Goal: Task Accomplishment & Management: Use online tool/utility

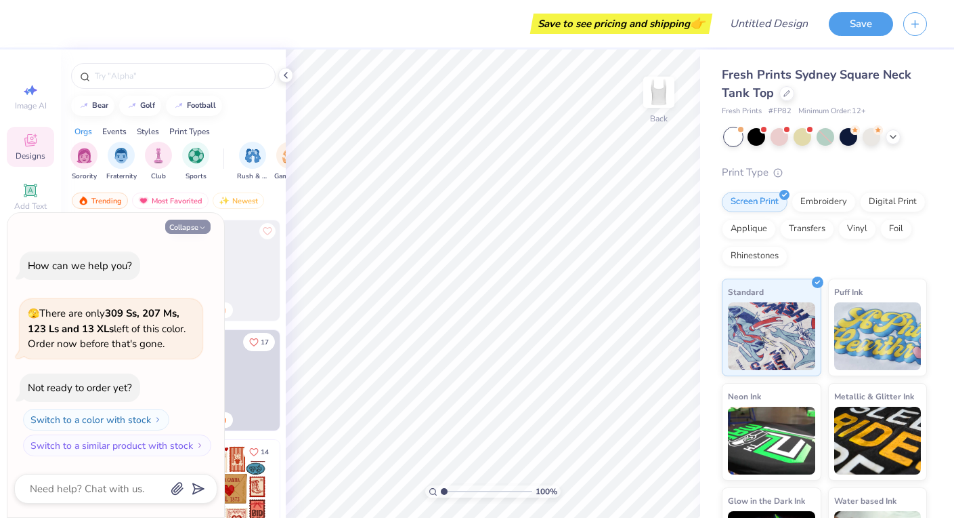
click at [202, 228] on polyline "button" at bounding box center [202, 227] width 4 height 2
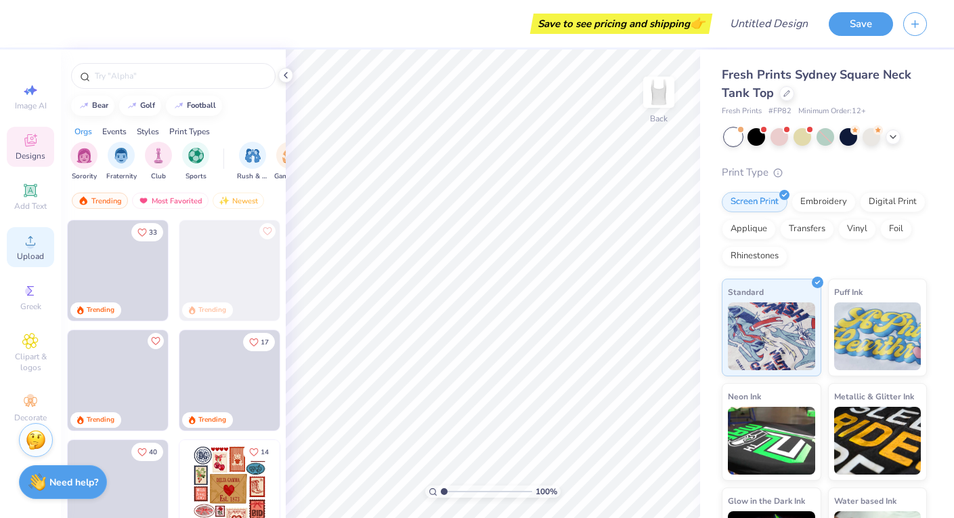
click at [22, 254] on span "Upload" at bounding box center [30, 256] width 27 height 11
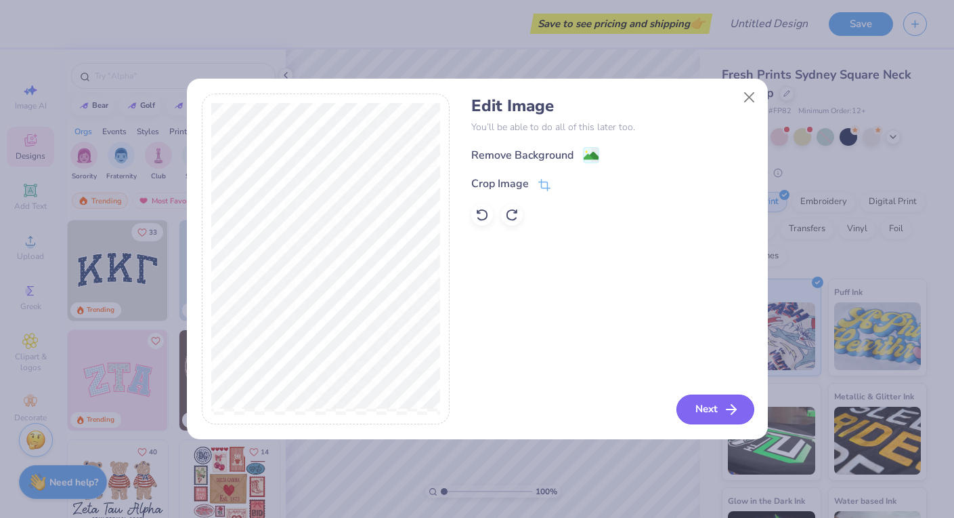
click at [720, 410] on button "Next" at bounding box center [716, 409] width 78 height 30
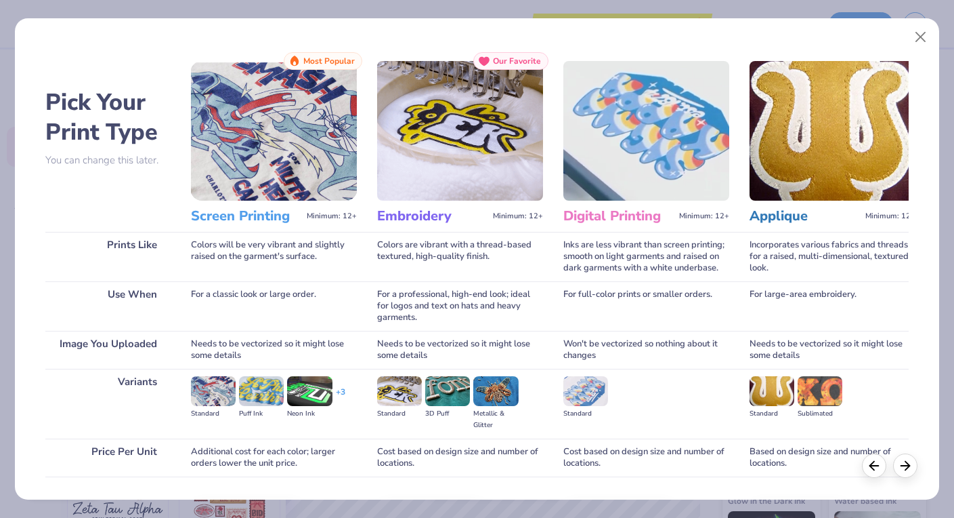
click at [289, 121] on img at bounding box center [274, 131] width 166 height 140
click at [290, 139] on img at bounding box center [274, 131] width 166 height 140
click at [904, 473] on div at bounding box center [905, 463] width 24 height 24
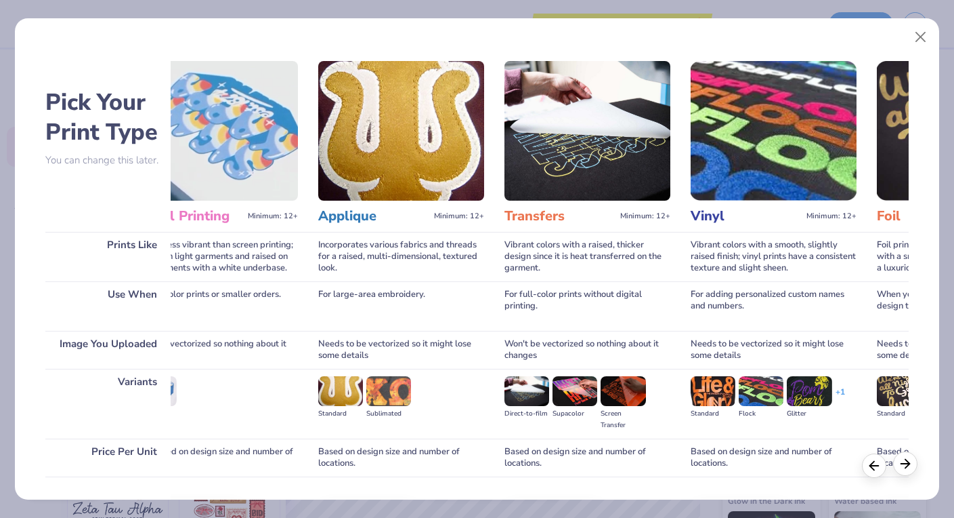
click at [906, 473] on div at bounding box center [905, 463] width 24 height 24
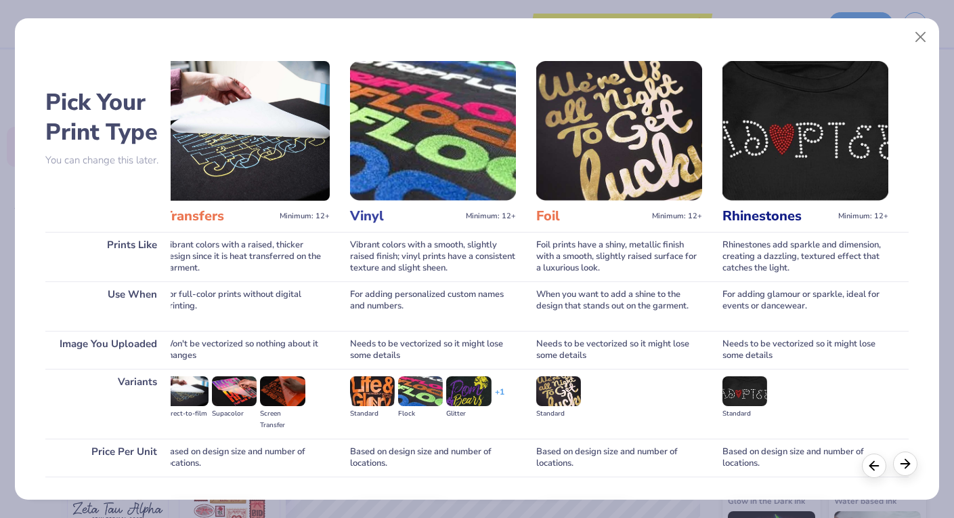
click at [904, 471] on div at bounding box center [905, 463] width 24 height 24
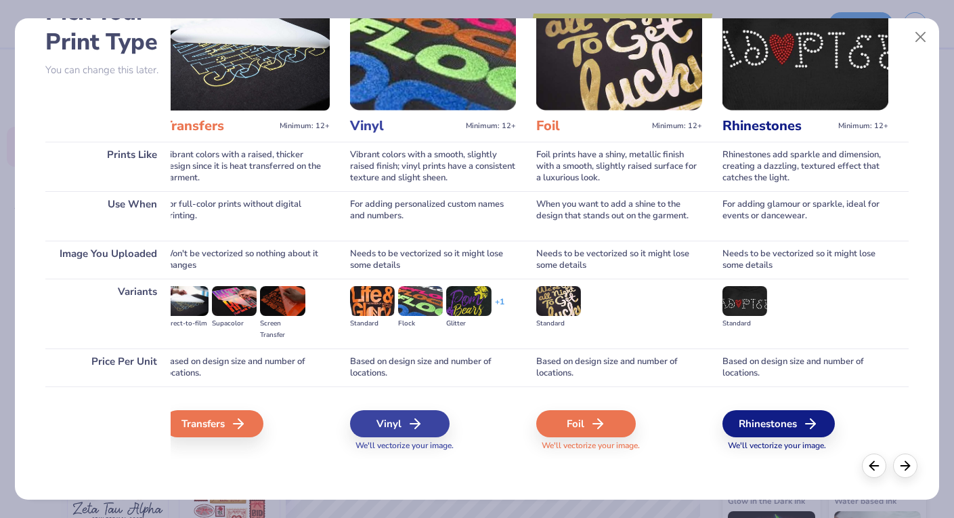
scroll to position [90, 0]
click at [865, 462] on div at bounding box center [874, 463] width 24 height 24
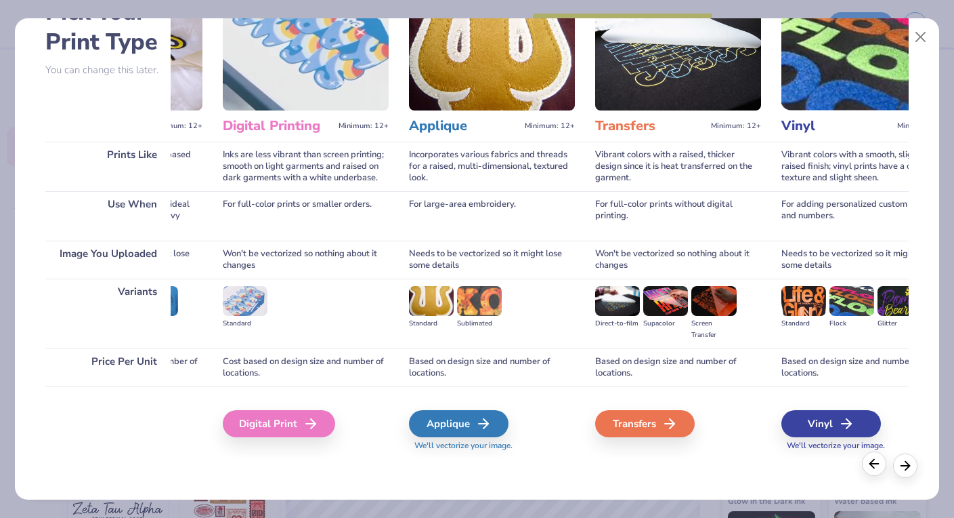
scroll to position [0, 45]
click at [865, 462] on div at bounding box center [874, 463] width 24 height 24
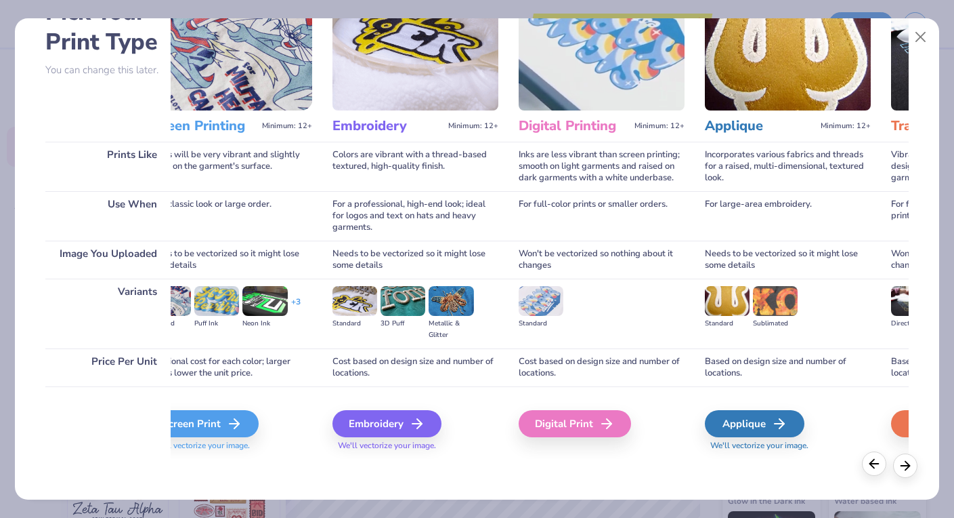
scroll to position [0, 0]
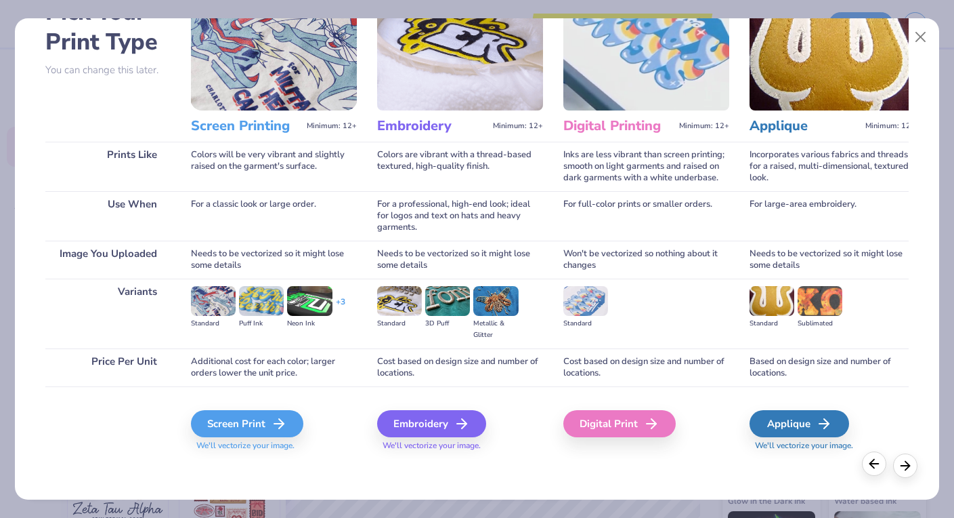
click at [865, 462] on div at bounding box center [874, 463] width 24 height 24
click at [242, 432] on div "Screen Print" at bounding box center [249, 423] width 112 height 27
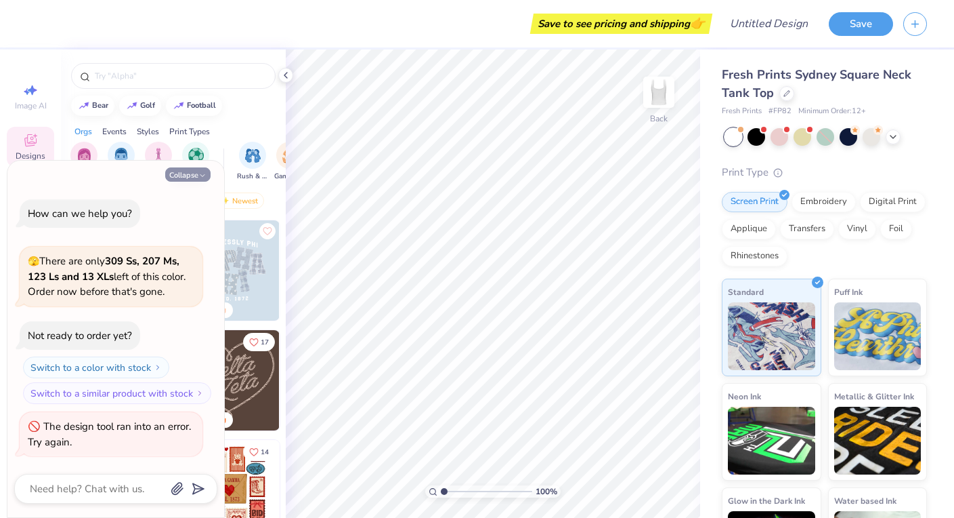
click at [207, 174] on button "Collapse" at bounding box center [187, 174] width 45 height 14
type textarea "x"
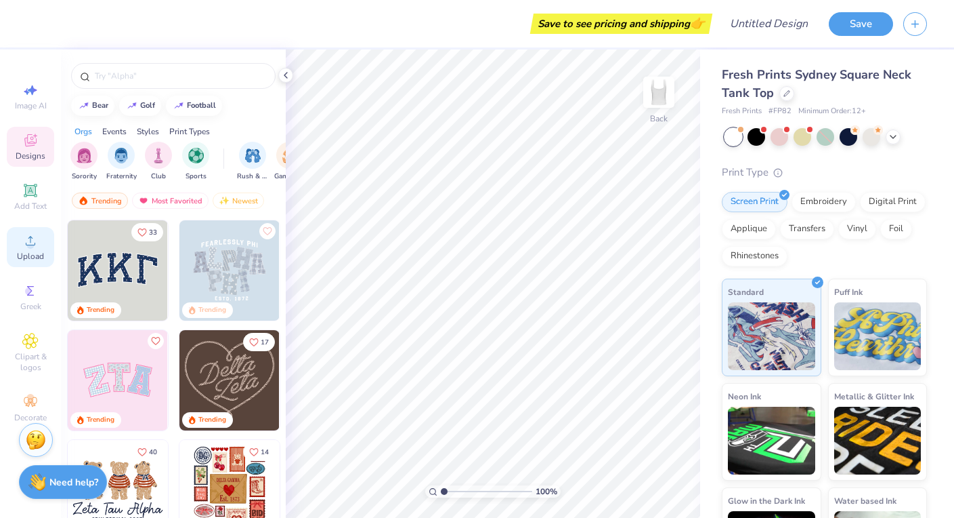
click at [28, 258] on span "Upload" at bounding box center [30, 256] width 27 height 11
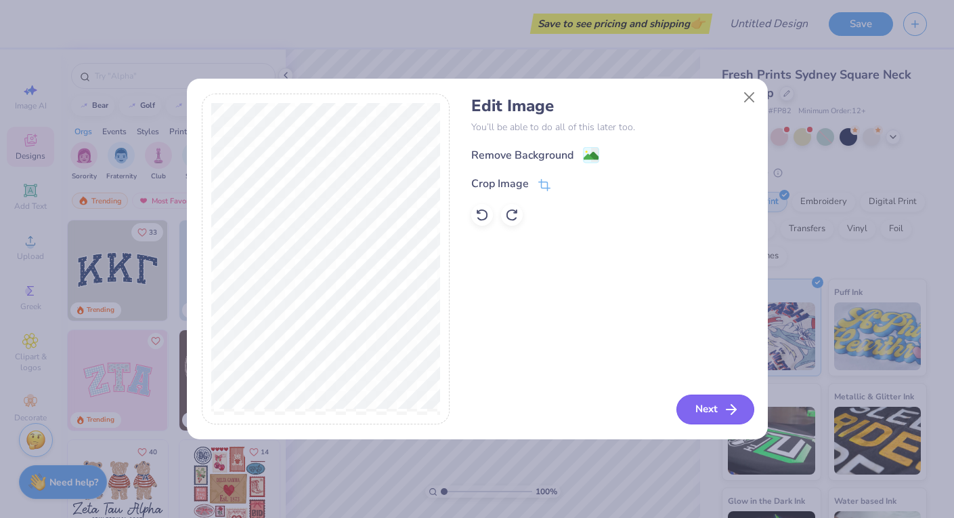
click at [698, 410] on button "Next" at bounding box center [716, 409] width 78 height 30
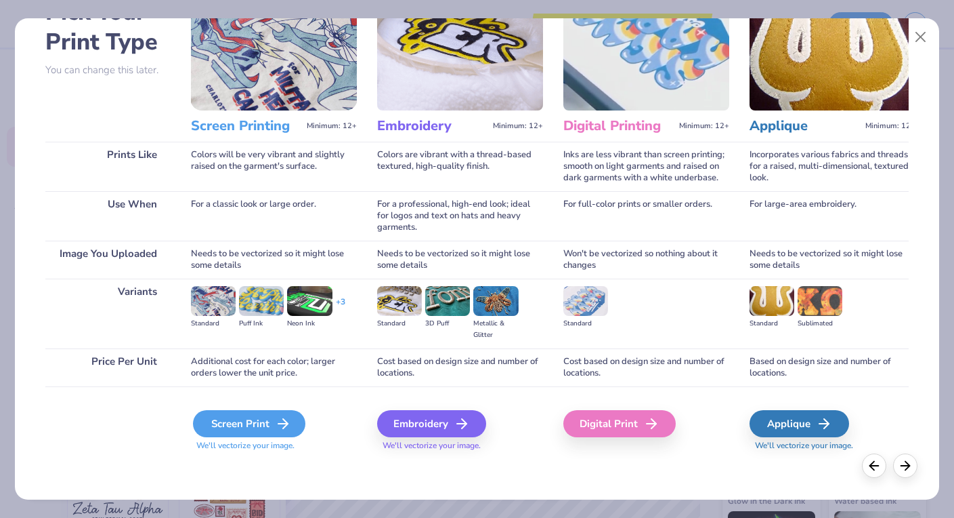
scroll to position [90, 0]
click at [267, 418] on div "Screen Print" at bounding box center [249, 423] width 112 height 27
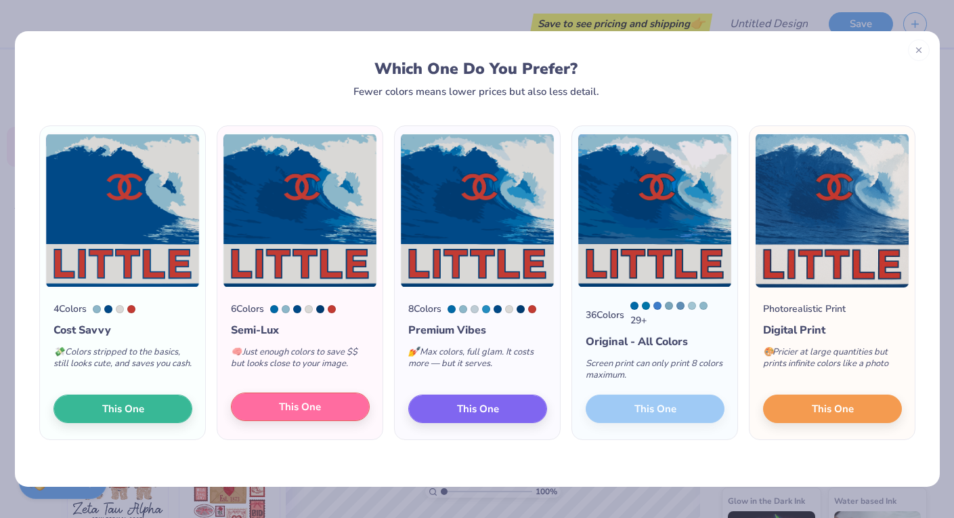
click at [326, 408] on button "This One" at bounding box center [300, 406] width 139 height 28
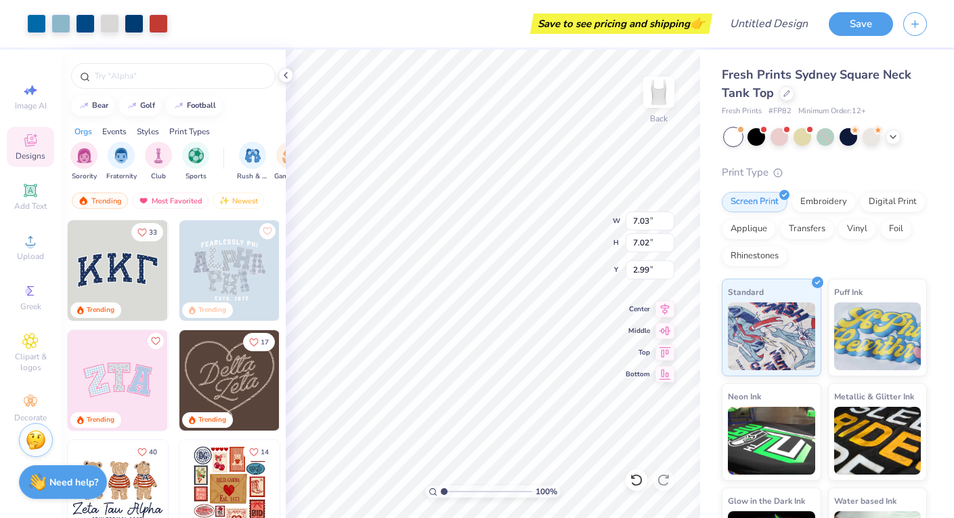
type input "0.50"
click at [845, 33] on button "Save" at bounding box center [861, 22] width 64 height 24
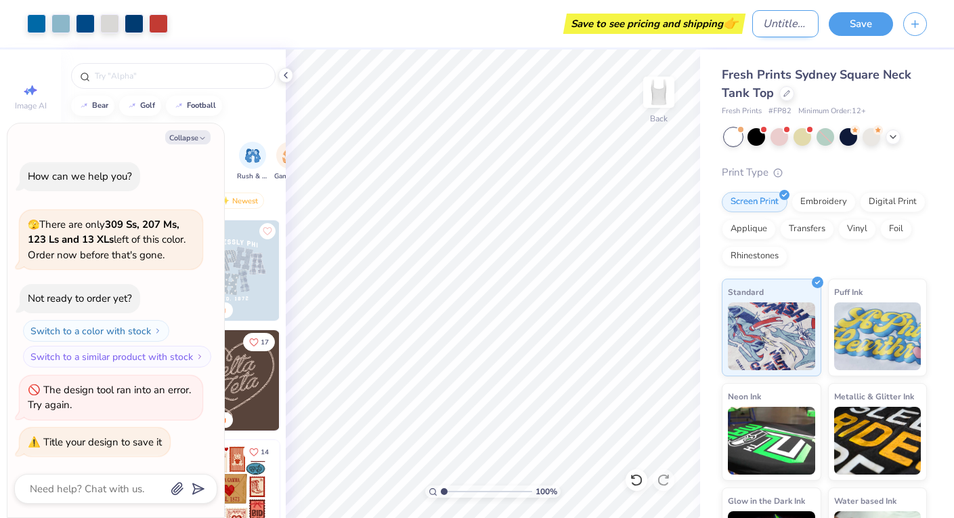
type textarea "x"
click at [790, 24] on input "Design Title" at bounding box center [786, 23] width 66 height 27
type input "l"
type textarea "x"
type input "li"
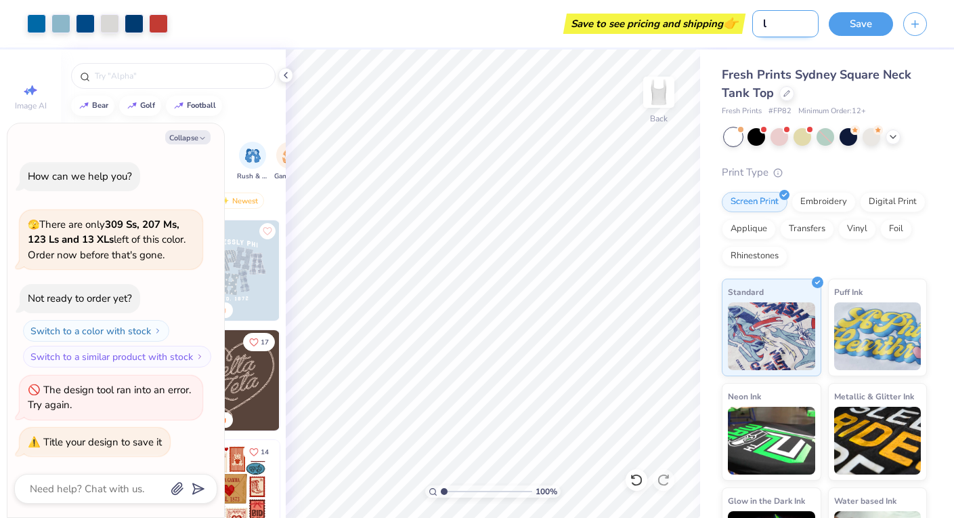
type textarea "x"
type input "lit"
type textarea "x"
type input "litt"
type textarea "x"
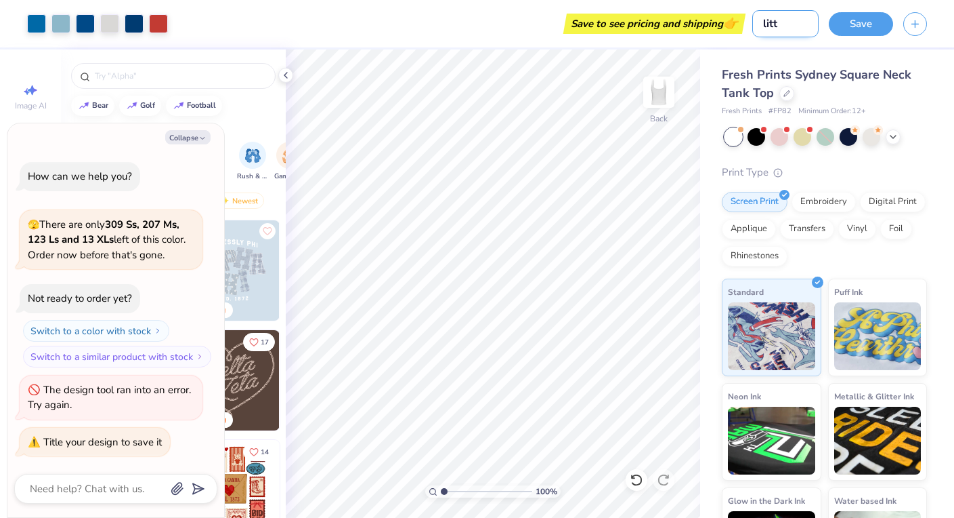
type input "littl"
type textarea "x"
type input "littll"
type textarea "x"
type input "littlle"
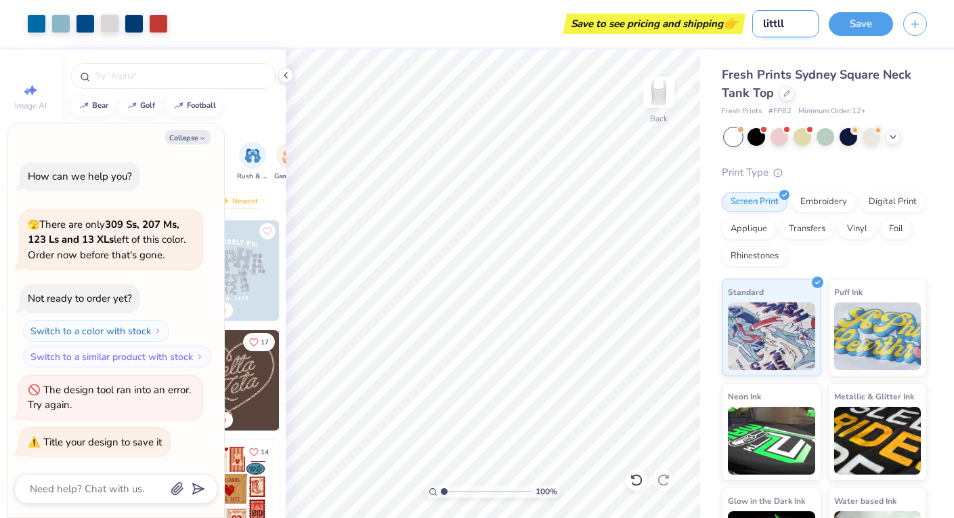
type textarea "x"
type input "littll"
type textarea "x"
type input "littl"
type textarea "x"
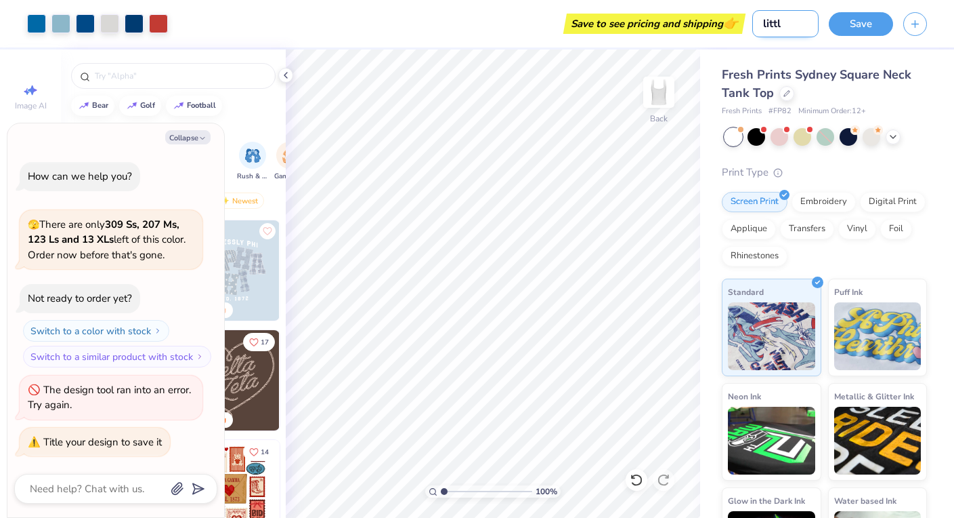
type input "little"
type textarea "x"
type input "little"
type textarea "x"
type input "little t"
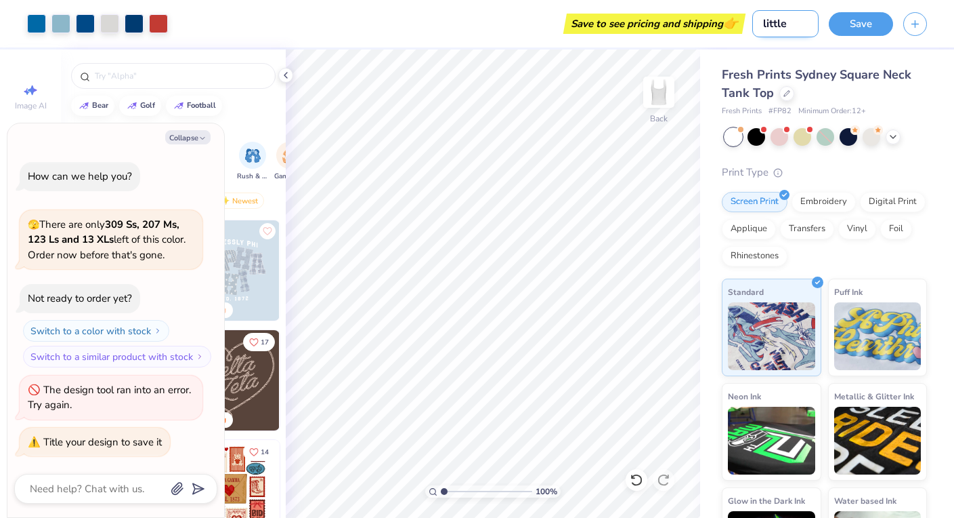
type textarea "x"
type input "little ta"
type textarea "x"
type input "little tan"
type textarea "x"
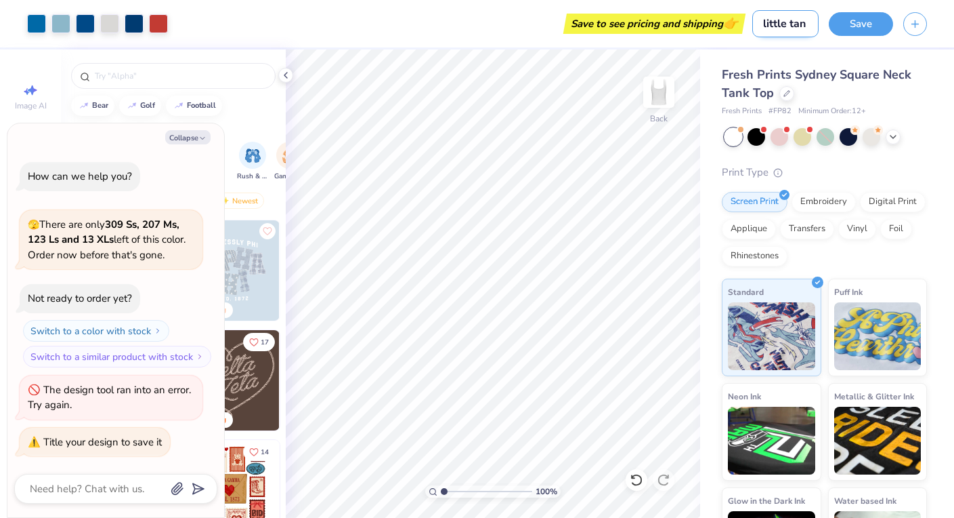
type input "little tank"
type textarea "x"
type input "little tank"
click at [861, 31] on button "Save" at bounding box center [861, 22] width 64 height 24
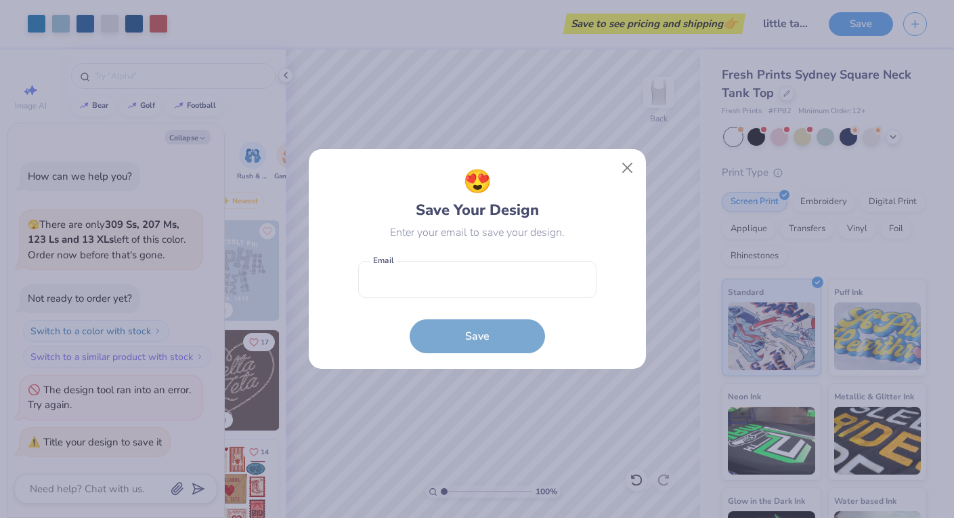
click at [511, 337] on form "Email is a required field Email Save" at bounding box center [477, 304] width 238 height 100
click at [633, 168] on button "Close" at bounding box center [627, 168] width 26 height 26
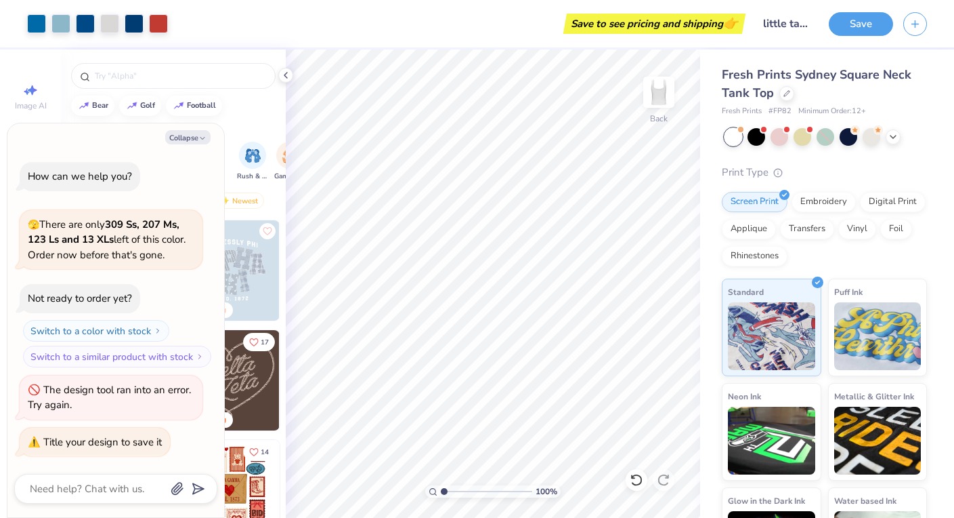
click at [903, 33] on div "Save" at bounding box center [891, 23] width 125 height 47
click at [706, 27] on div "Save to see pricing and shipping 👉" at bounding box center [654, 24] width 175 height 20
click at [793, 26] on input "little tank" at bounding box center [786, 23] width 66 height 27
click at [902, 20] on div "Save" at bounding box center [891, 23] width 125 height 47
click at [906, 20] on button "button" at bounding box center [916, 22] width 24 height 24
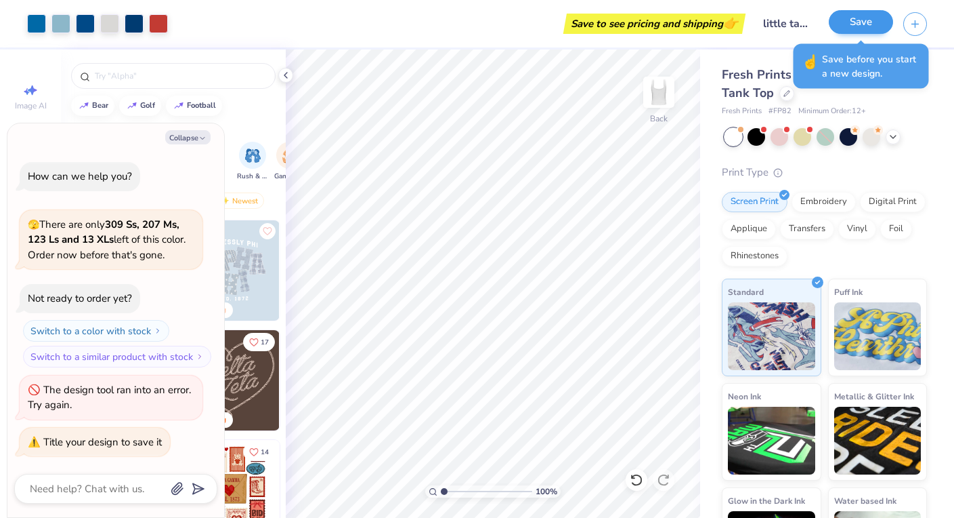
click at [856, 28] on button "Save" at bounding box center [861, 22] width 64 height 24
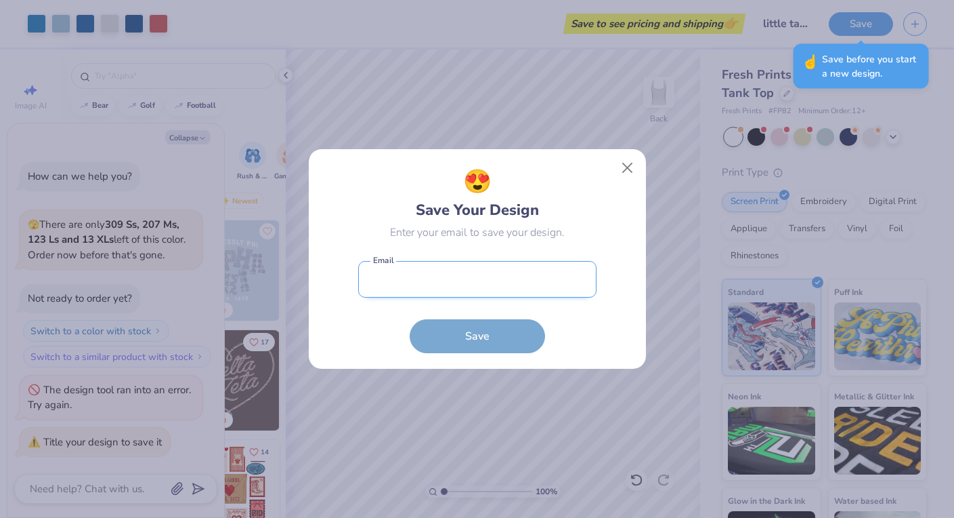
click at [482, 276] on input "email" at bounding box center [477, 279] width 238 height 37
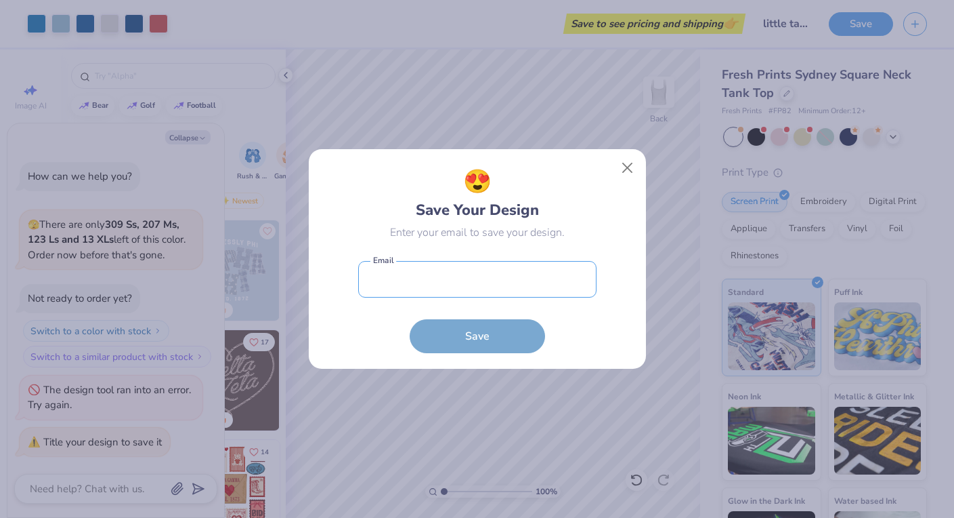
type input "[EMAIL_ADDRESS][DOMAIN_NAME]"
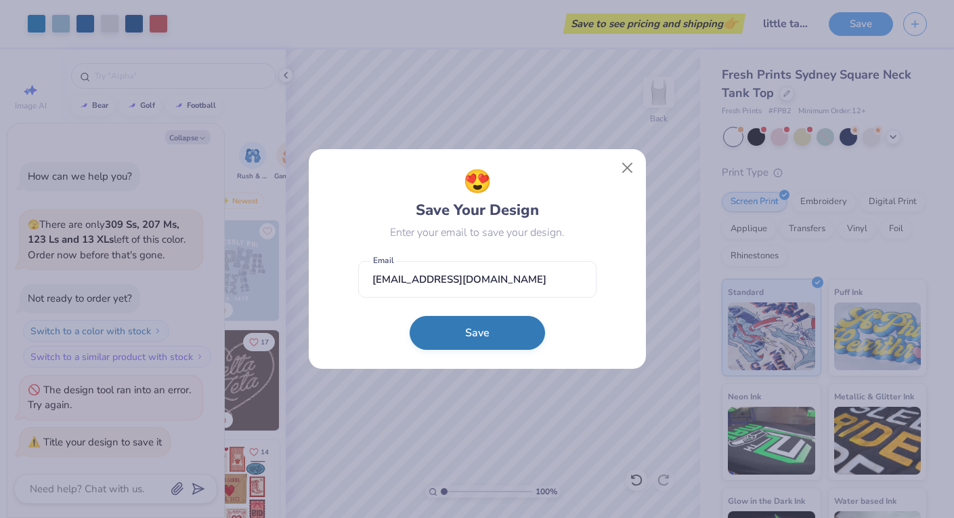
click at [468, 332] on button "Save" at bounding box center [477, 333] width 135 height 34
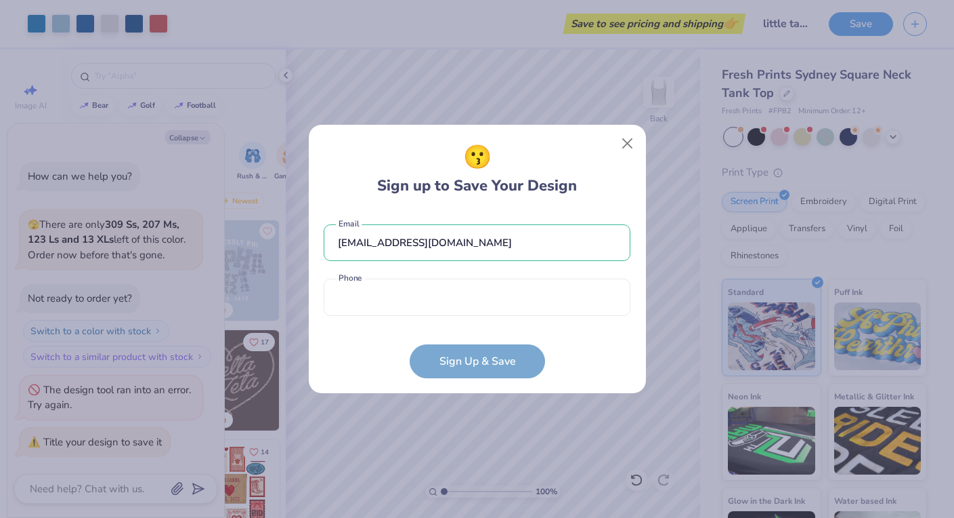
click at [459, 320] on div "[EMAIL_ADDRESS][DOMAIN_NAME] Email Phone is a required field Phone" at bounding box center [477, 267] width 307 height 112
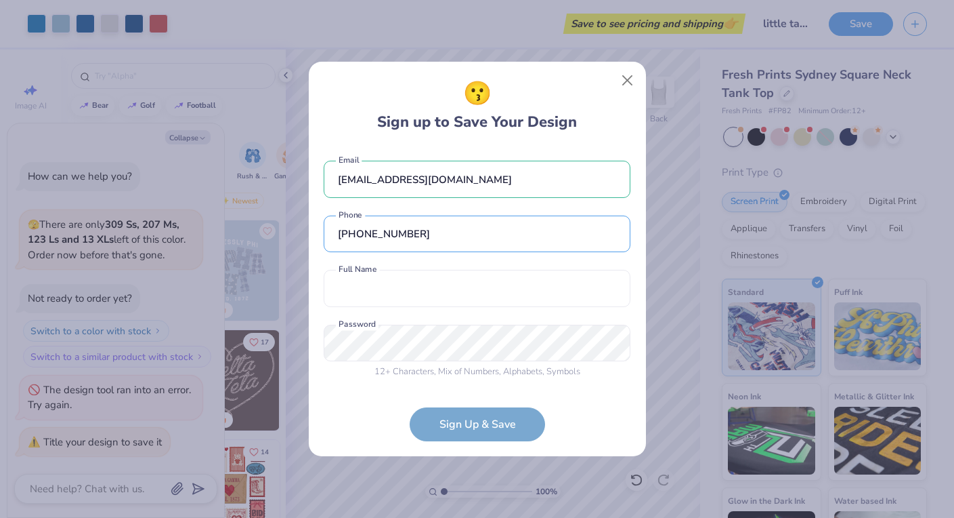
type input "[PHONE_NUMBER]"
click at [545, 369] on div "12 + Characters , Mix of Numbers , Alphabets , Symbols" at bounding box center [477, 372] width 307 height 14
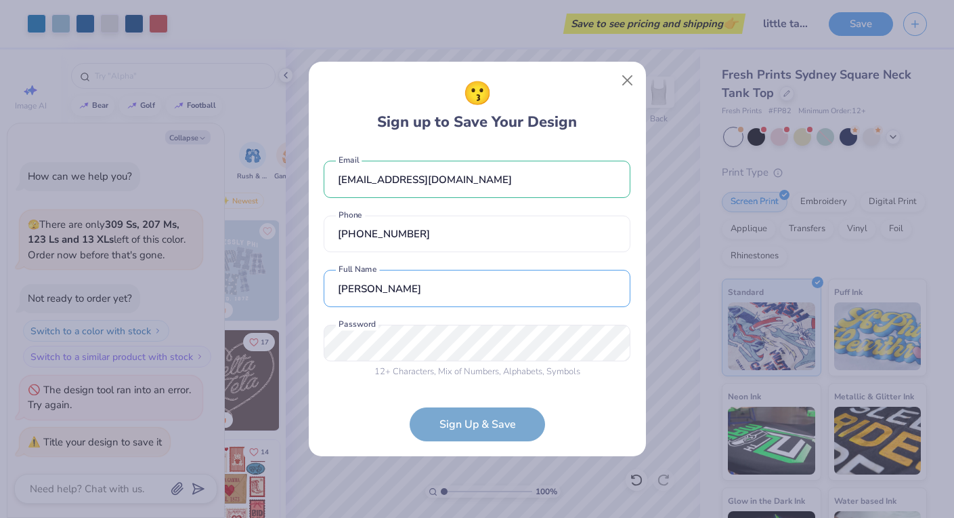
type input "[PERSON_NAME]"
click at [321, 337] on div "😗 Sign up to Save Your Design [EMAIL_ADDRESS][DOMAIN_NAME] Email [PHONE_NUMBER]…" at bounding box center [477, 259] width 337 height 395
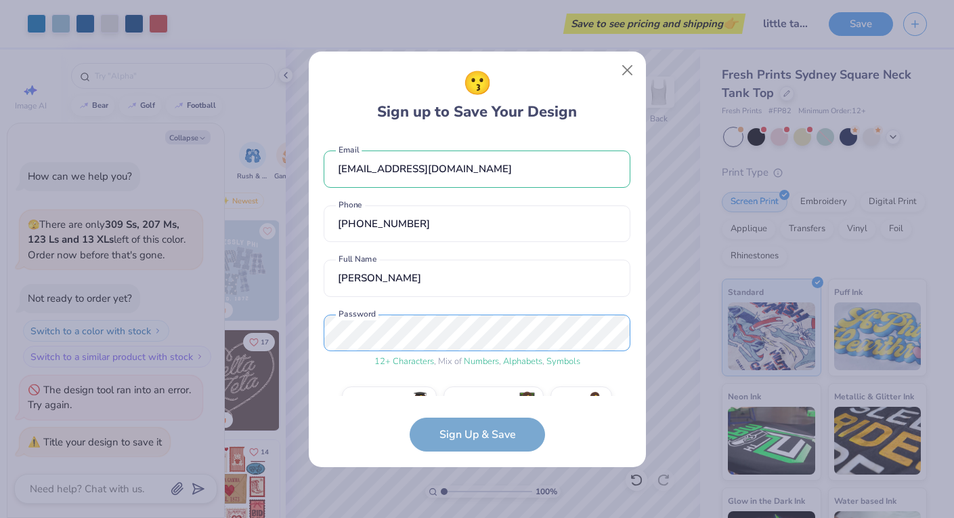
scroll to position [30, 0]
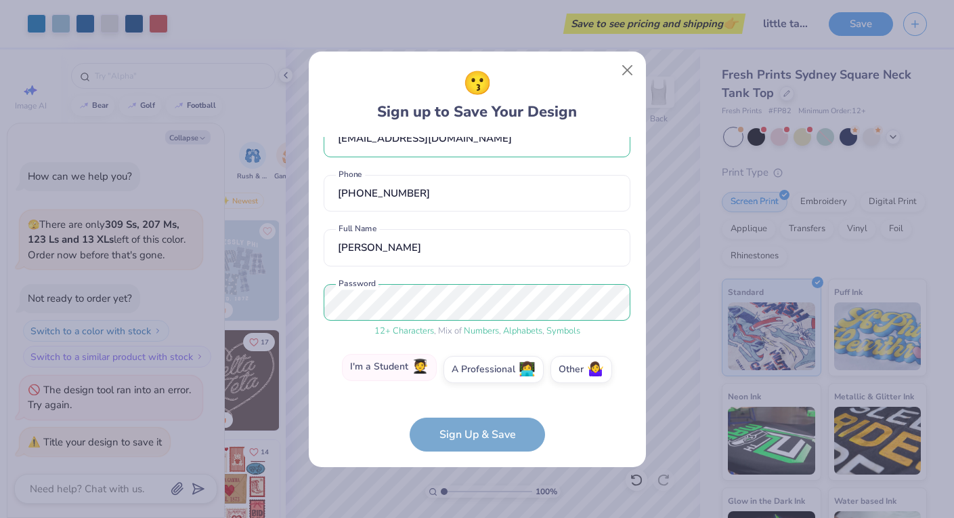
click at [433, 364] on label "I'm a Student 🧑‍🎓" at bounding box center [389, 367] width 95 height 27
click at [473, 398] on input "I'm a Student 🧑‍🎓" at bounding box center [477, 402] width 9 height 9
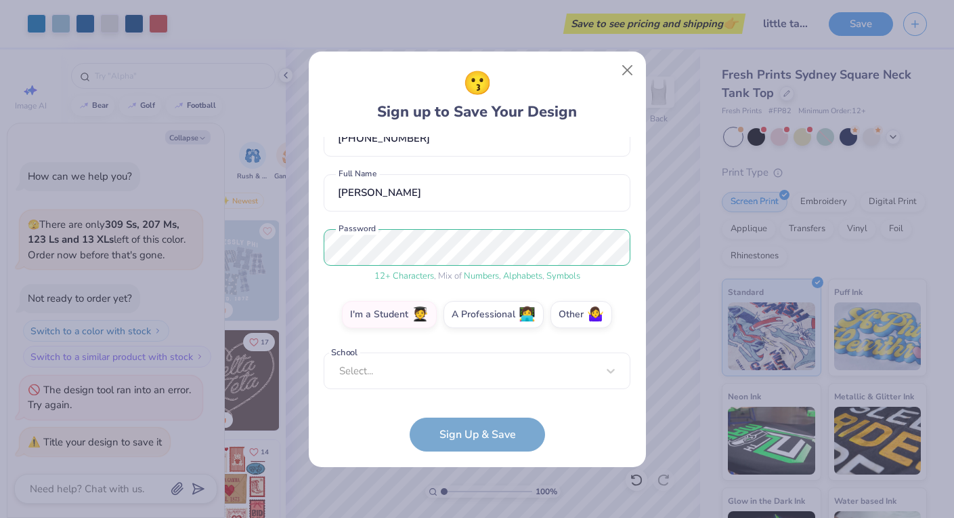
scroll to position [78, 0]
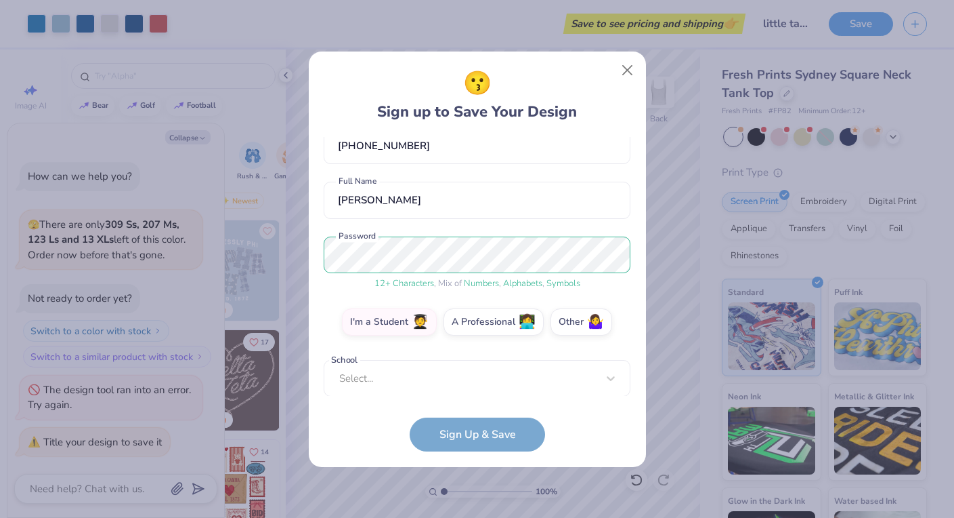
click at [473, 442] on form "[EMAIL_ADDRESS][DOMAIN_NAME] Email [PHONE_NUMBER] Phone [PERSON_NAME] Full Name…" at bounding box center [477, 294] width 307 height 314
click at [542, 377] on div "Select..." at bounding box center [477, 378] width 307 height 37
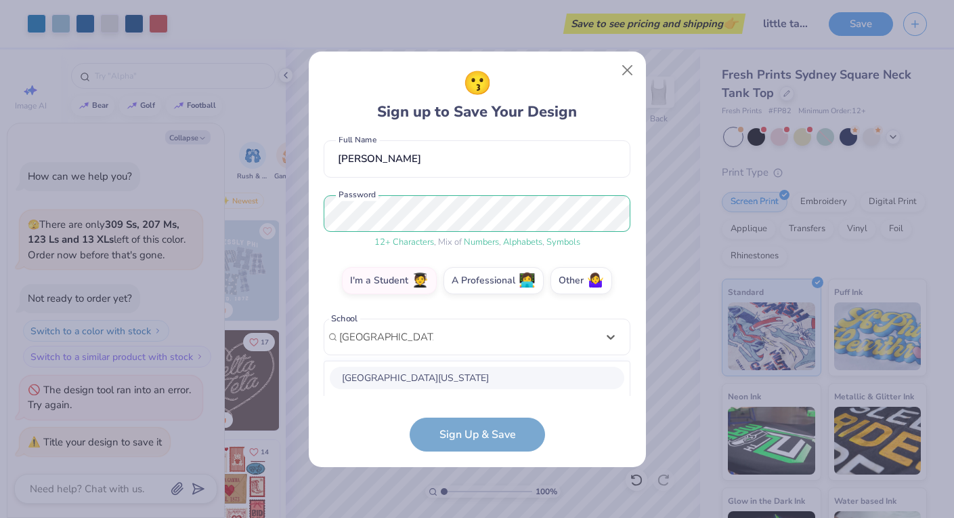
scroll to position [289, 0]
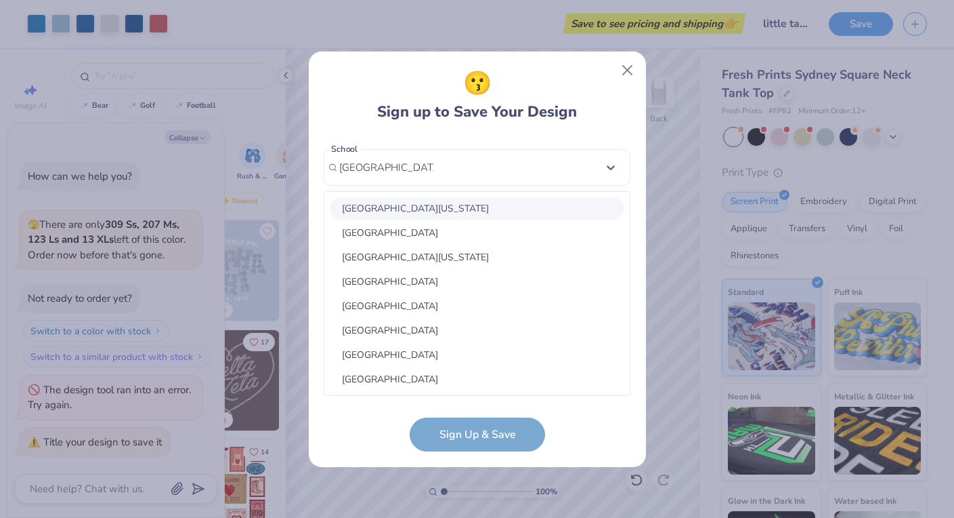
click at [487, 205] on div "[GEOGRAPHIC_DATA][US_STATE]" at bounding box center [477, 208] width 295 height 22
type input "[GEOGRAPHIC_DATA][US_STATE]"
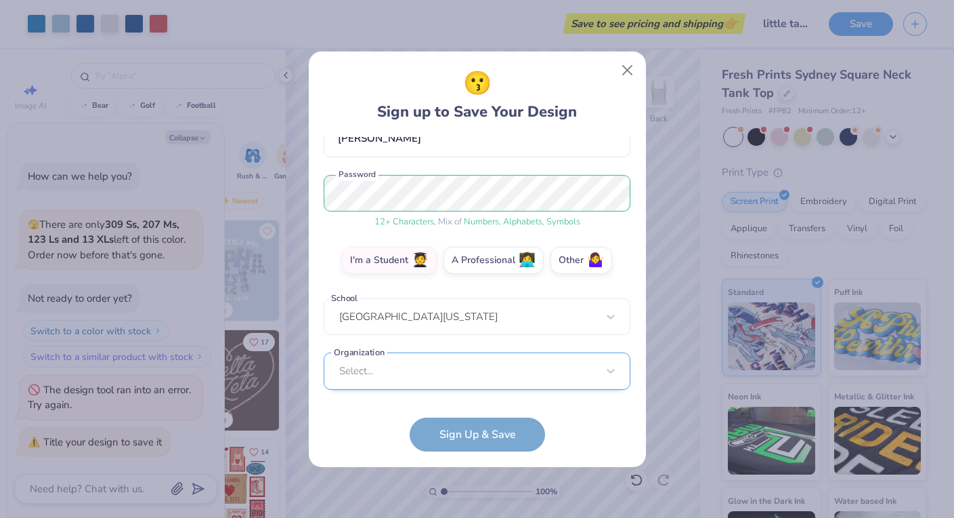
scroll to position [343, 0]
click at [469, 380] on div "Select..." at bounding box center [477, 370] width 307 height 37
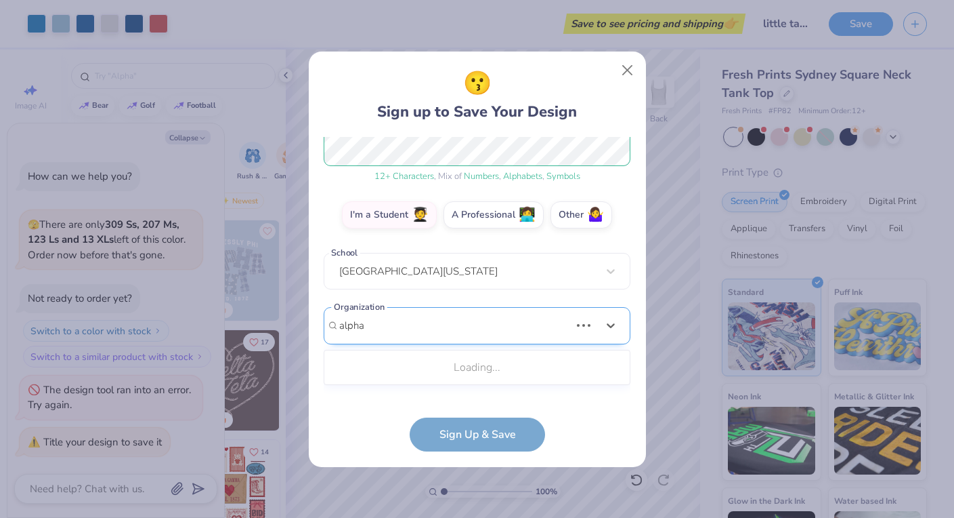
scroll to position [173, 0]
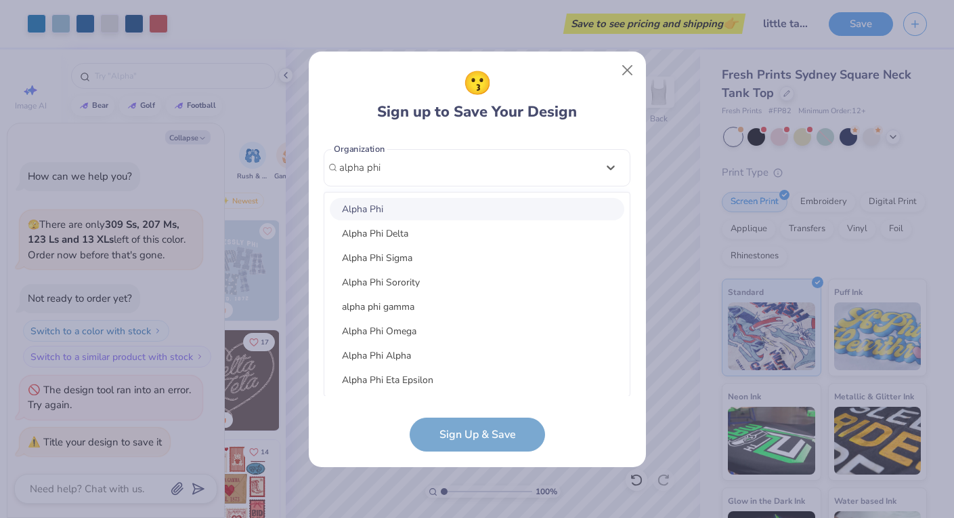
click at [501, 199] on div "Alpha Phi" at bounding box center [477, 209] width 295 height 22
type input "alpha phi"
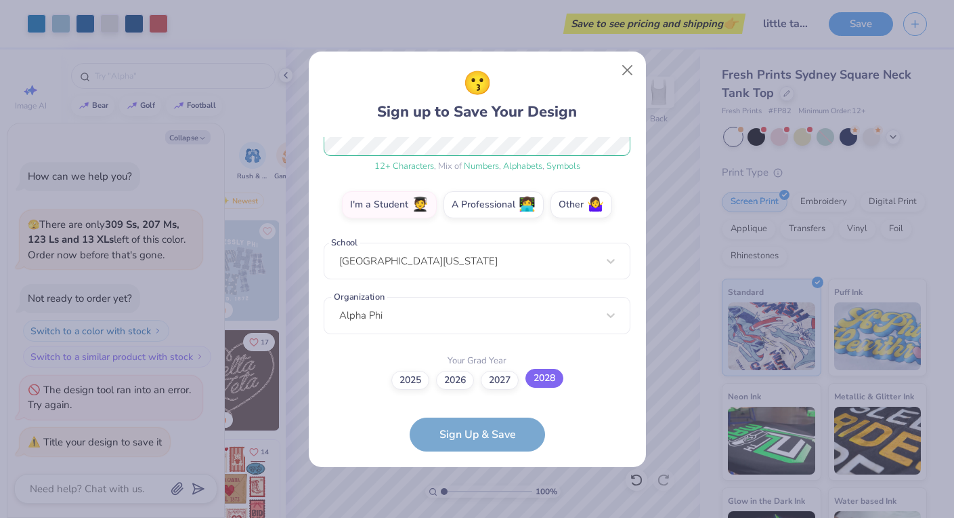
click at [538, 386] on label "2028" at bounding box center [545, 377] width 38 height 19
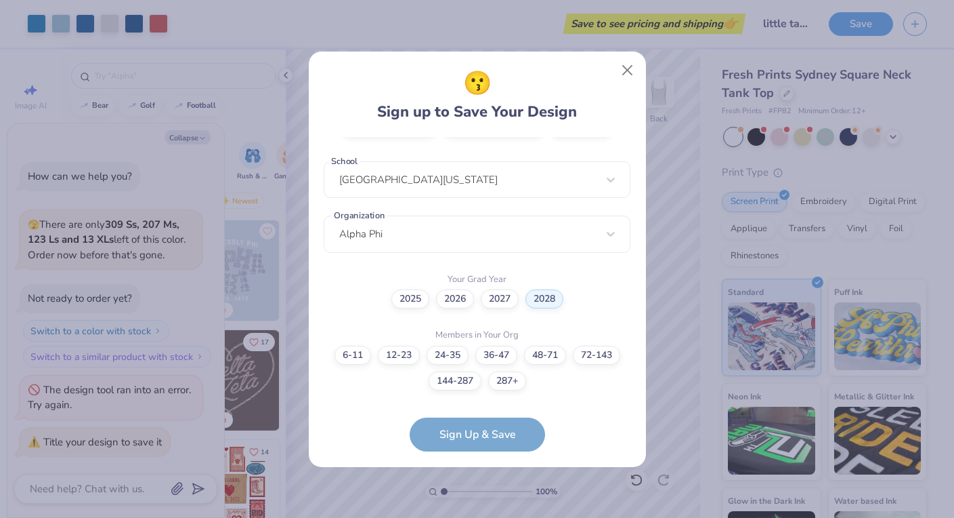
click at [501, 439] on form "[EMAIL_ADDRESS][DOMAIN_NAME] Email [PHONE_NUMBER] Phone [PERSON_NAME] Full Name…" at bounding box center [477, 294] width 307 height 314
click at [508, 384] on label "287+" at bounding box center [507, 378] width 38 height 19
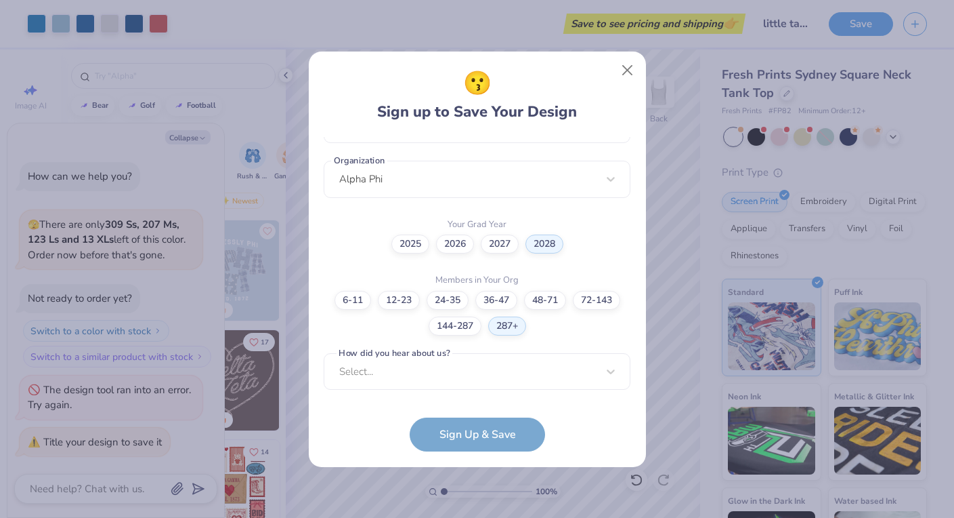
click at [492, 432] on form "[EMAIL_ADDRESS][DOMAIN_NAME] Email [PHONE_NUMBER] Phone [PERSON_NAME] Full Name…" at bounding box center [477, 294] width 307 height 314
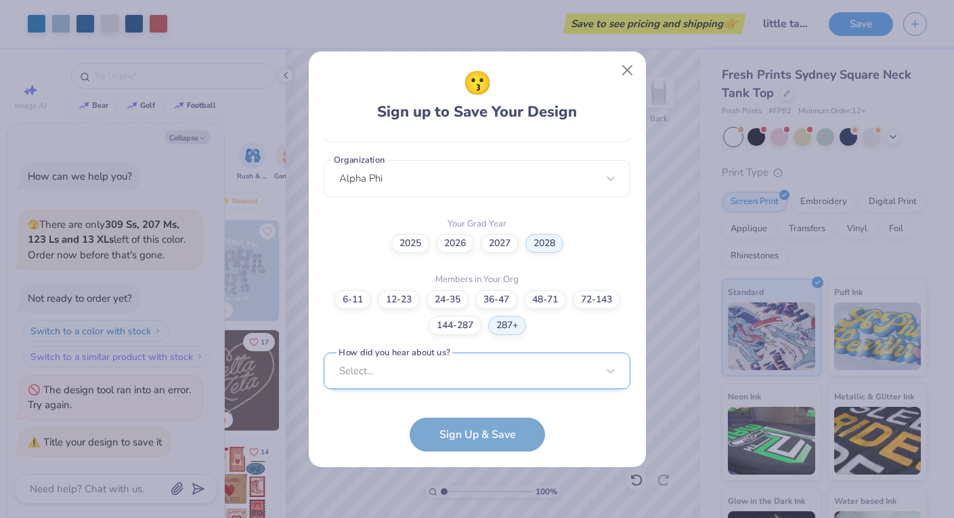
click at [511, 365] on div "Select..." at bounding box center [477, 370] width 307 height 37
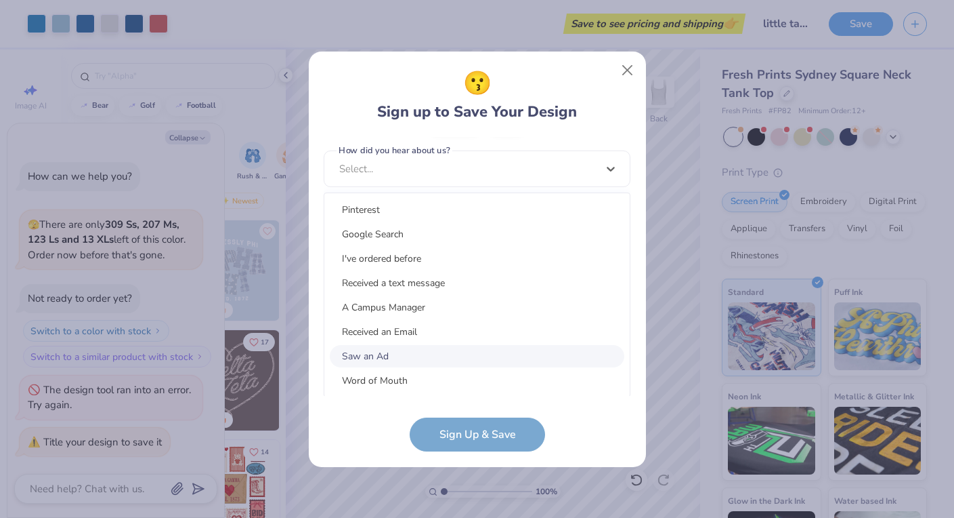
click at [494, 353] on div "Saw an Ad" at bounding box center [477, 356] width 295 height 22
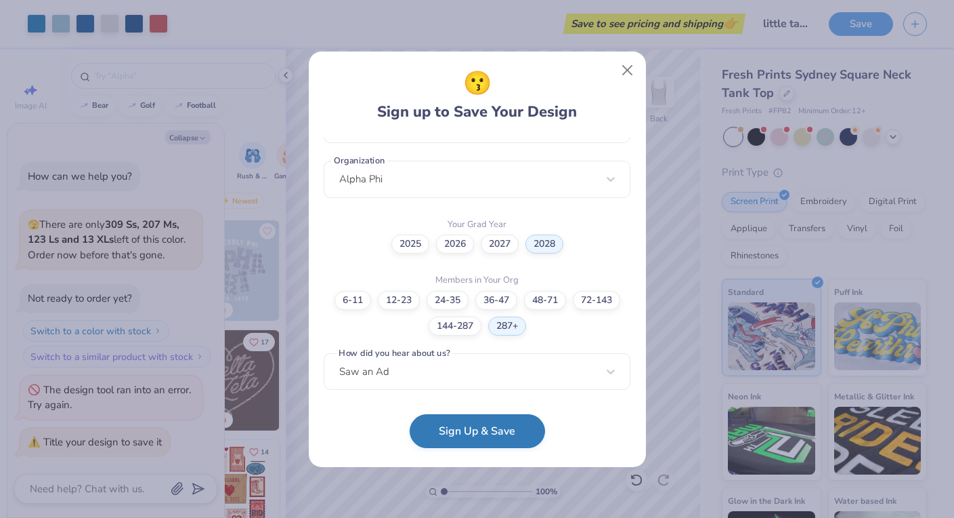
click at [466, 448] on button "Sign Up & Save" at bounding box center [477, 431] width 135 height 34
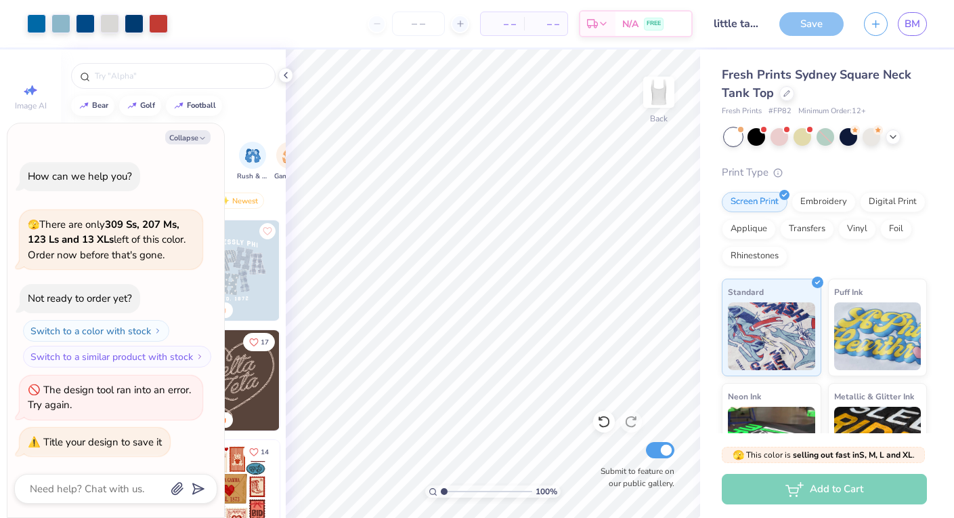
type textarea "x"
click at [826, 23] on div "Save" at bounding box center [812, 24] width 64 height 24
click at [507, 22] on span "– –" at bounding box center [502, 24] width 27 height 14
click at [416, 22] on input "number" at bounding box center [418, 24] width 53 height 24
type input "12"
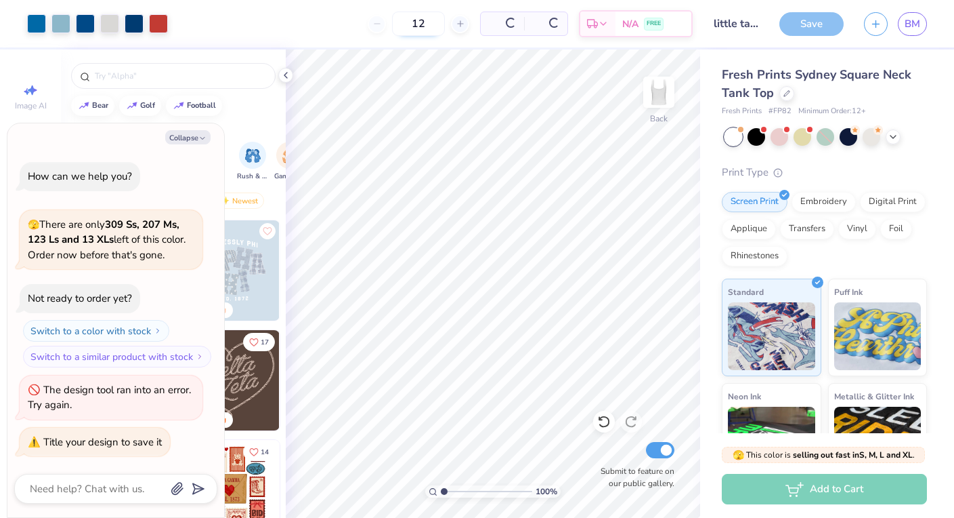
type textarea "x"
click at [400, 18] on input "12" at bounding box center [373, 24] width 53 height 24
type input "12"
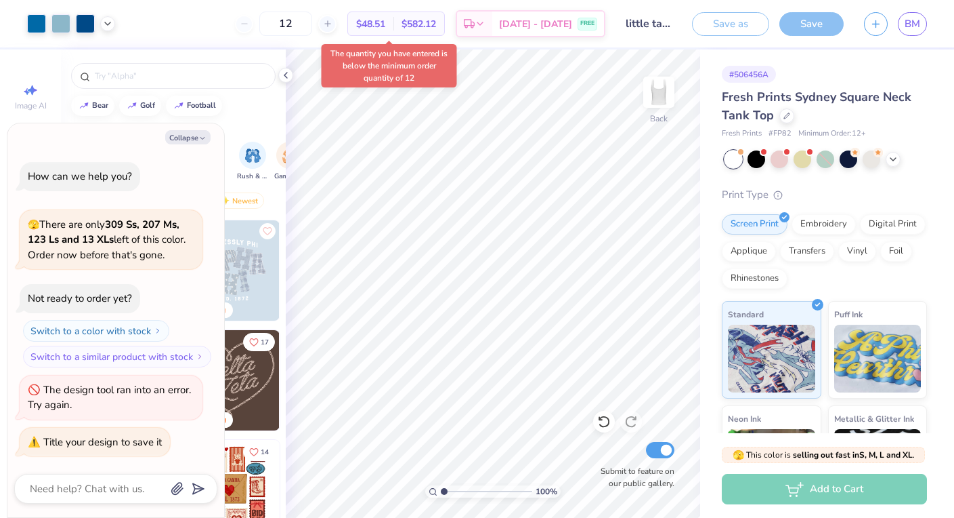
type textarea "x"
